Goal: Task Accomplishment & Management: Complete application form

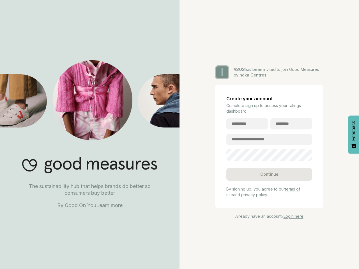
click at [179, 134] on div "I ASOS has been invited to join Good Measures by Ingka Centres Create your acco…" at bounding box center [268, 134] width 179 height 269
click at [269, 174] on div "Continue" at bounding box center [269, 174] width 86 height 13
click at [353, 134] on span "Feedback" at bounding box center [353, 131] width 5 height 20
click at [179, 134] on div "I ASOS has been invited to join Good Measures by Ingka Centres Create your acco…" at bounding box center [268, 134] width 179 height 269
click at [269, 174] on div "Continue" at bounding box center [269, 174] width 86 height 13
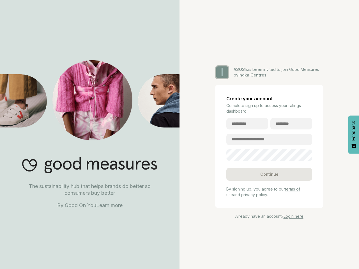
click at [353, 134] on span "Feedback" at bounding box center [353, 131] width 5 height 20
